Goal: Navigation & Orientation: Find specific page/section

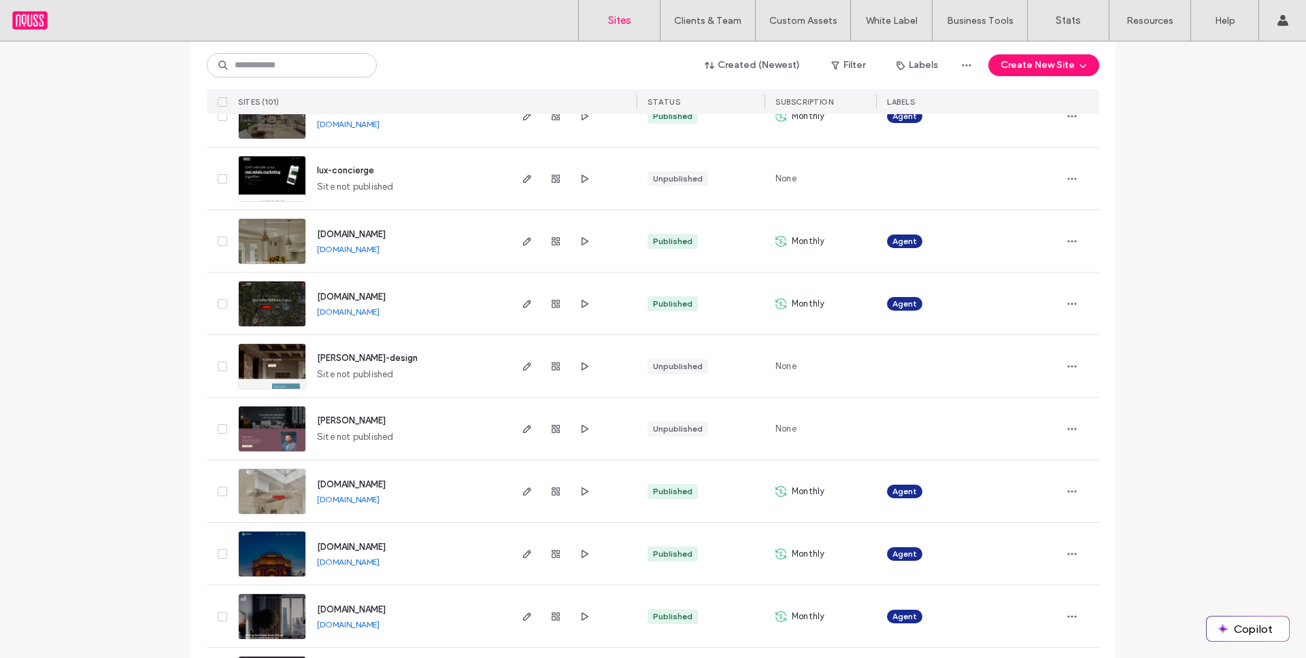
scroll to position [4351, 0]
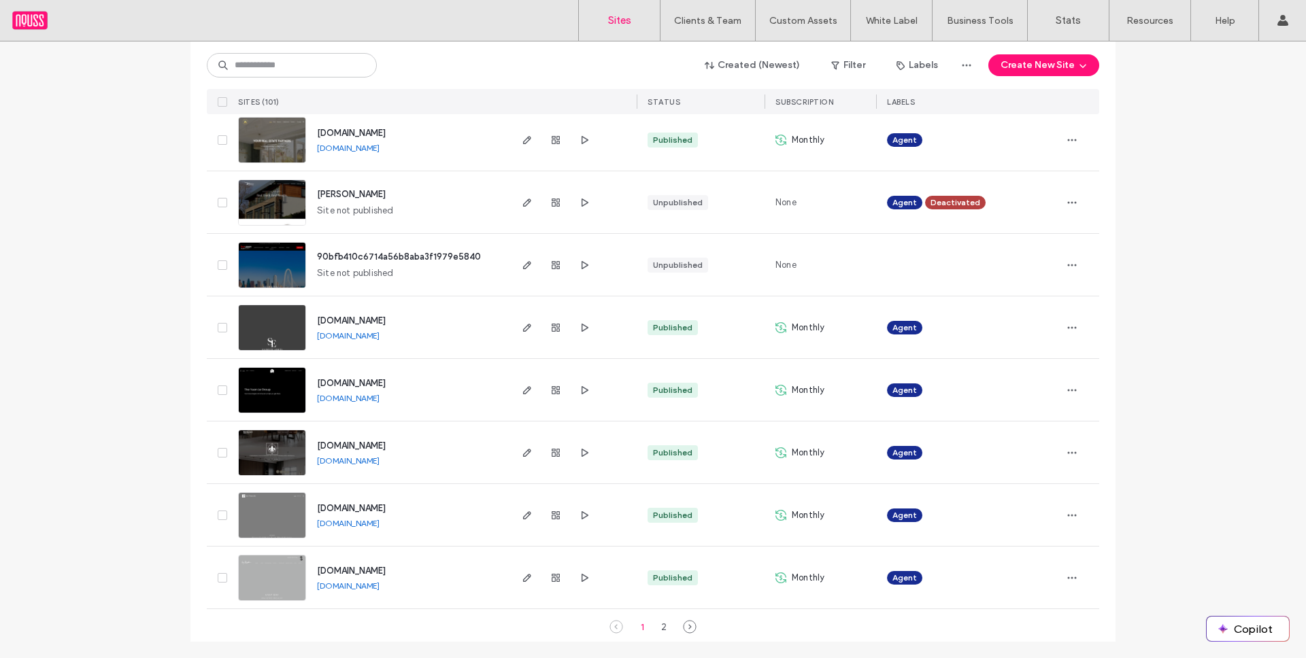
click at [344, 447] on span "www.brettcarlsonrealtor.com" at bounding box center [351, 446] width 69 height 10
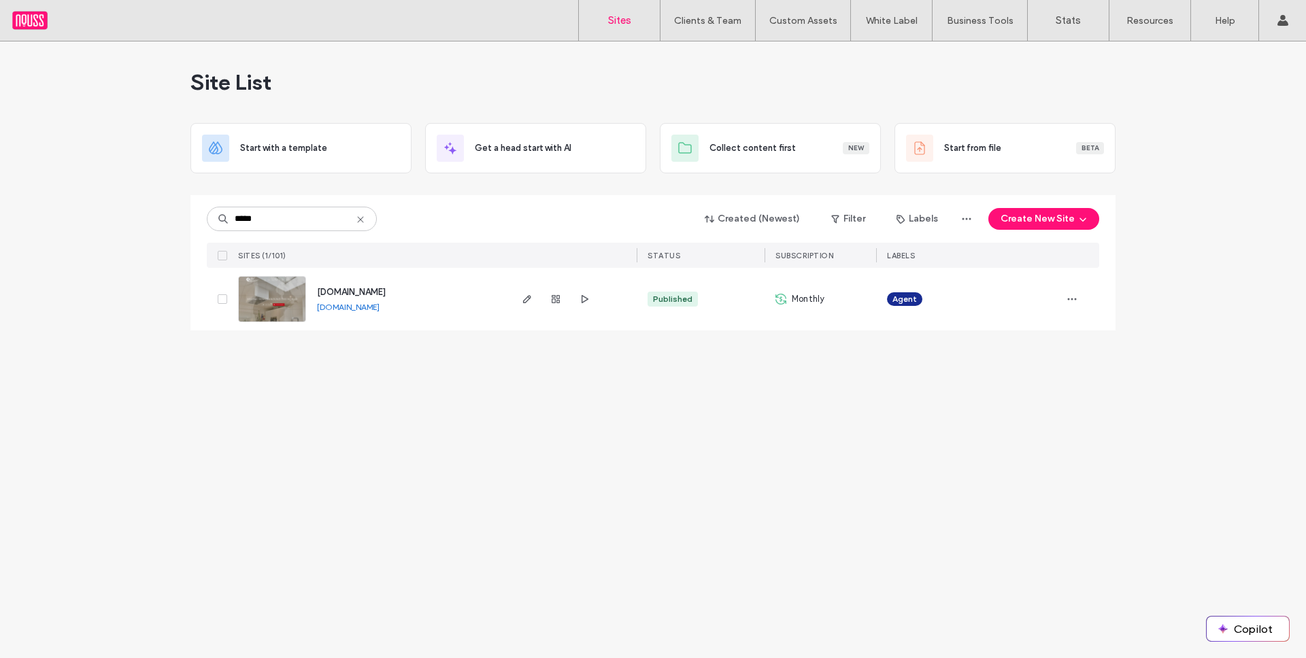
click at [348, 291] on span "[DOMAIN_NAME]" at bounding box center [351, 292] width 69 height 10
